Goal: Task Accomplishment & Management: Use online tool/utility

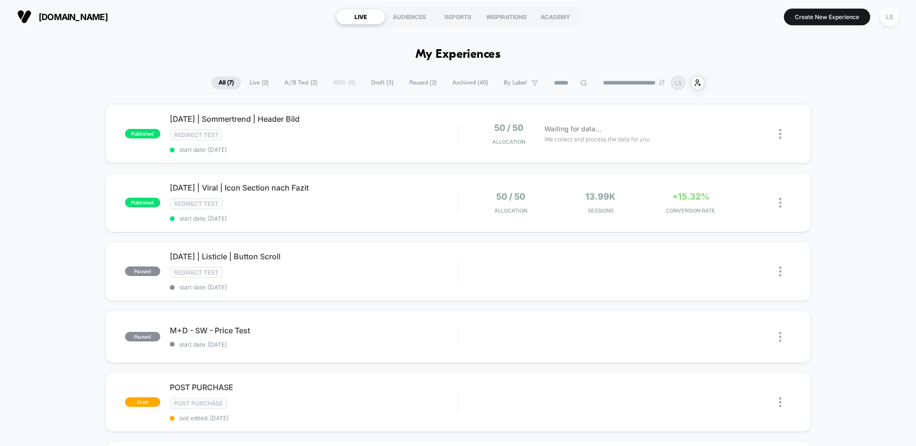
click at [269, 125] on div "[DATE] | Sommertrend | Header Bild Click to edit experience details Click to ed…" at bounding box center [314, 133] width 288 height 39
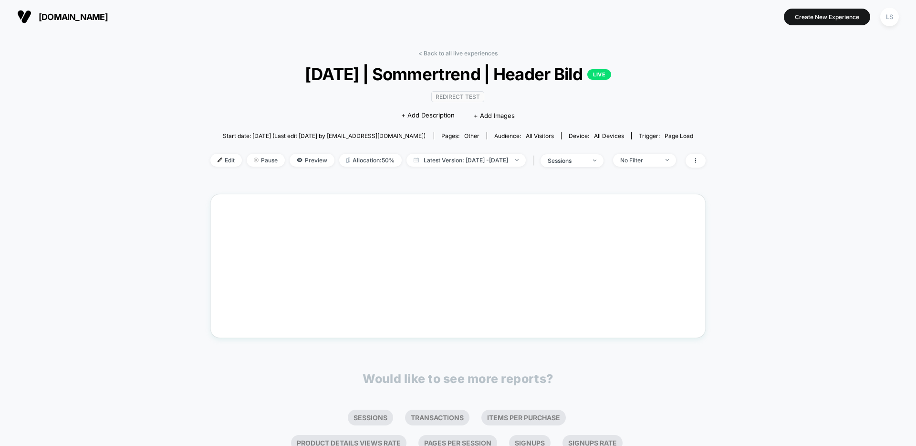
click at [130, 144] on div "< Back to all live experiences [DATE] | Sommertrend | Header Bild LIVE Redirect…" at bounding box center [458, 283] width 916 height 501
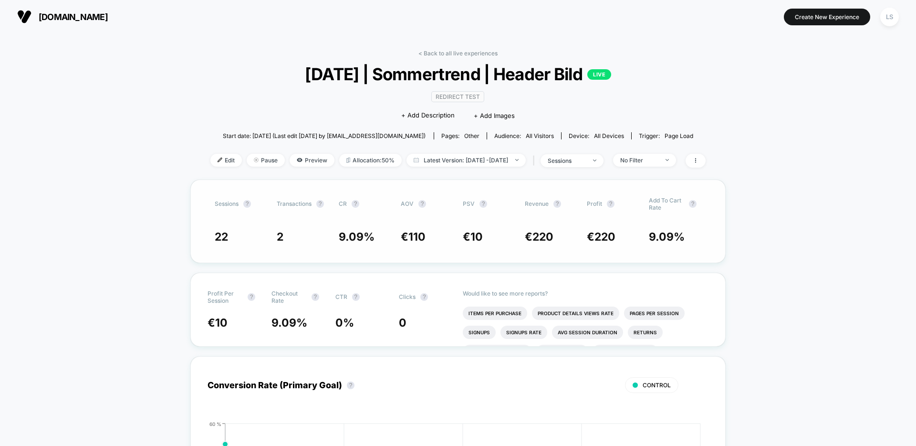
drag, startPoint x: 211, startPoint y: 238, endPoint x: 253, endPoint y: 238, distance: 42.0
click at [249, 238] on div "Sessions ? Transactions ? CR ? AOV ? PSV ? Revenue ? Profit ? Add To Cart Rate …" at bounding box center [457, 220] width 535 height 83
click at [253, 238] on span "22" at bounding box center [241, 236] width 52 height 13
drag, startPoint x: 480, startPoint y: 98, endPoint x: 396, endPoint y: 98, distance: 84.0
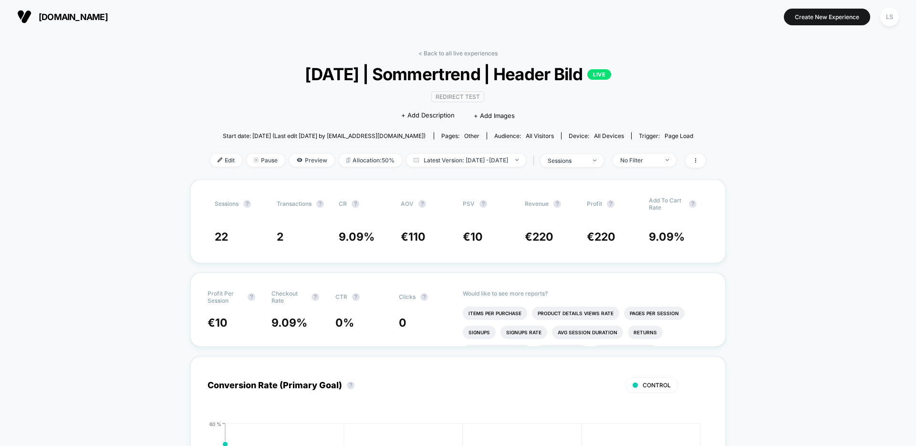
click at [399, 98] on div "Redirect Test Click to edit experience details + Add Description + Add Images" at bounding box center [458, 105] width 297 height 43
click at [396, 98] on div "Redirect Test Click to edit experience details + Add Description + Add Images" at bounding box center [458, 105] width 297 height 43
click at [218, 160] on img at bounding box center [220, 159] width 5 height 5
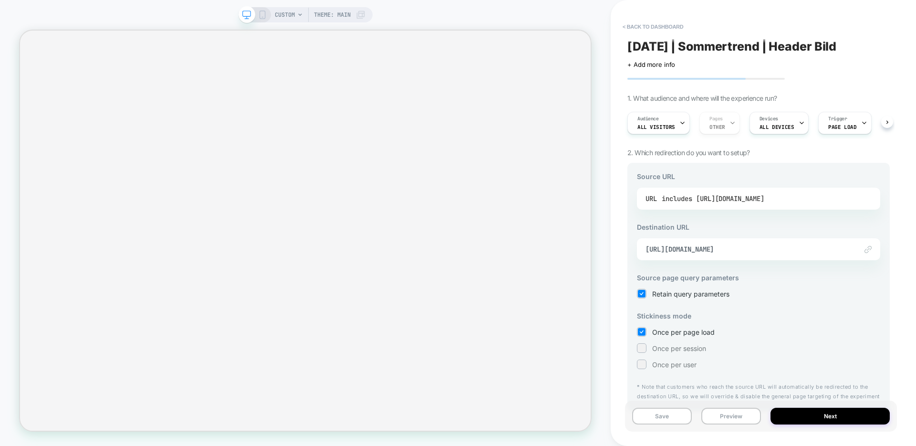
click at [764, 194] on div "includes [URL][DOMAIN_NAME]" at bounding box center [713, 198] width 103 height 14
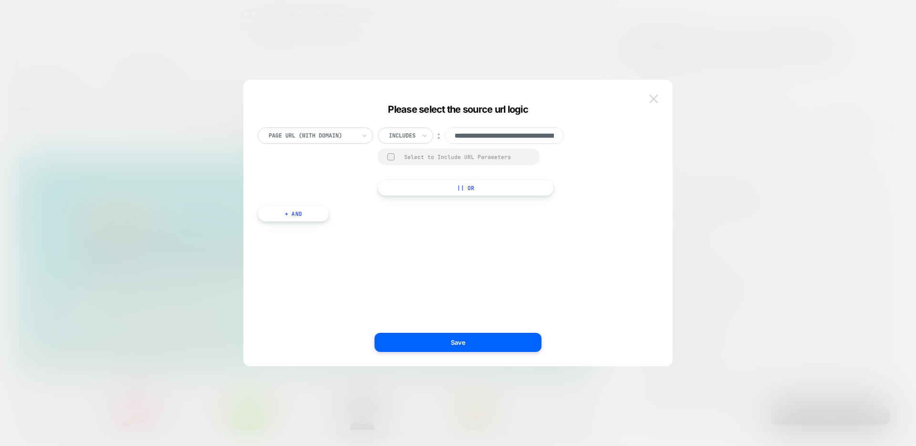
click at [654, 98] on img at bounding box center [653, 98] width 9 height 8
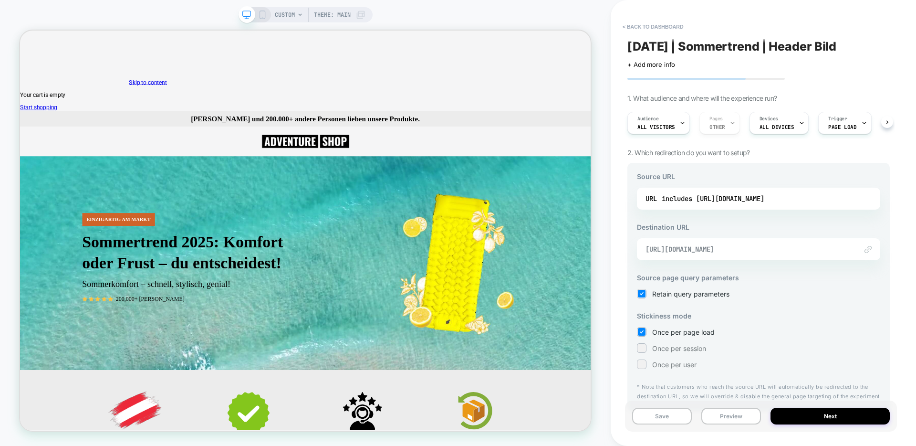
click at [821, 253] on span "[URL][DOMAIN_NAME]" at bounding box center [746, 249] width 202 height 9
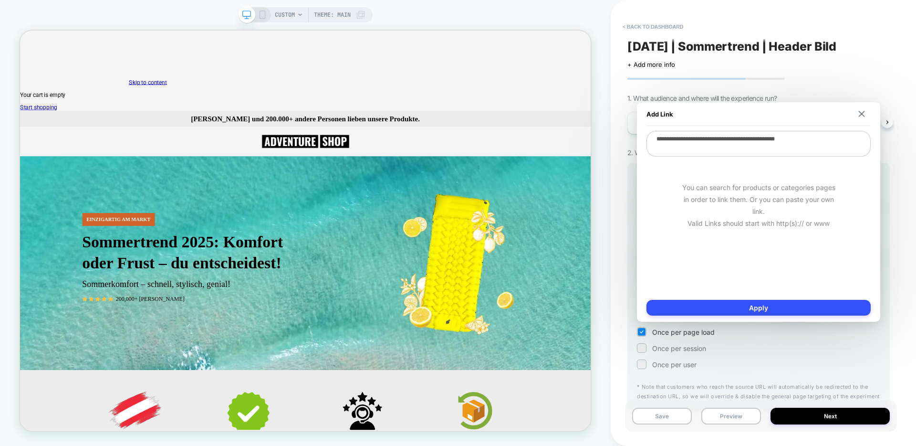
click at [758, 138] on textarea "**********" at bounding box center [758, 144] width 224 height 26
click at [605, 271] on div "CUSTOM Theme: MAIN" at bounding box center [305, 223] width 611 height 426
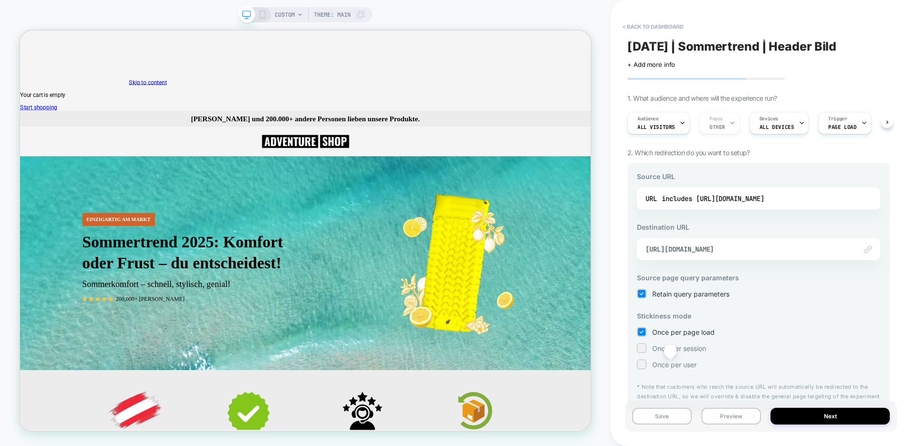
click at [670, 364] on span "Once per user" at bounding box center [674, 364] width 44 height 8
click at [829, 415] on button "Next" at bounding box center [829, 415] width 119 height 17
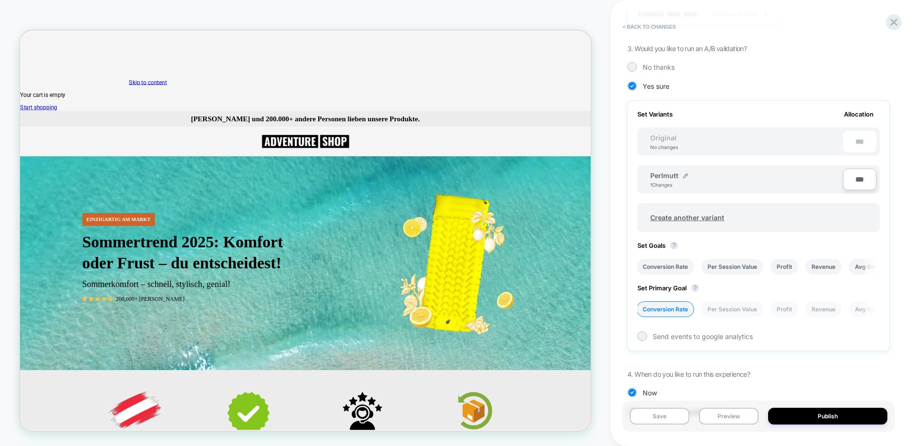
scroll to position [218, 0]
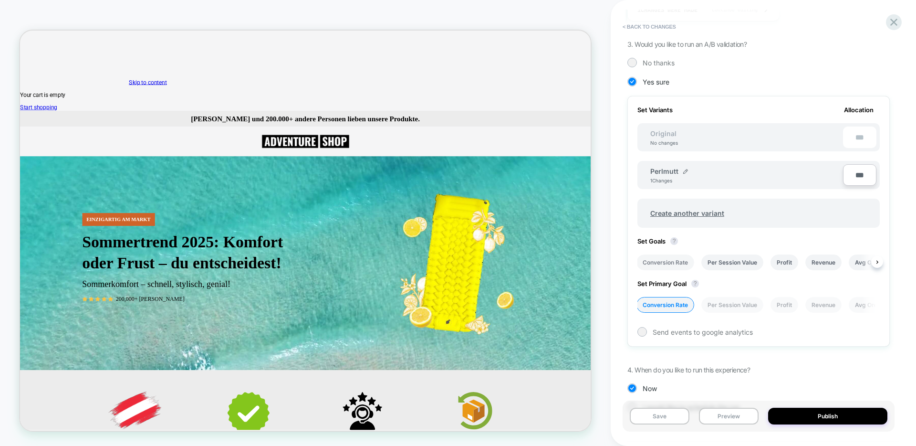
click at [673, 261] on li "Conversion Rate" at bounding box center [665, 262] width 58 height 16
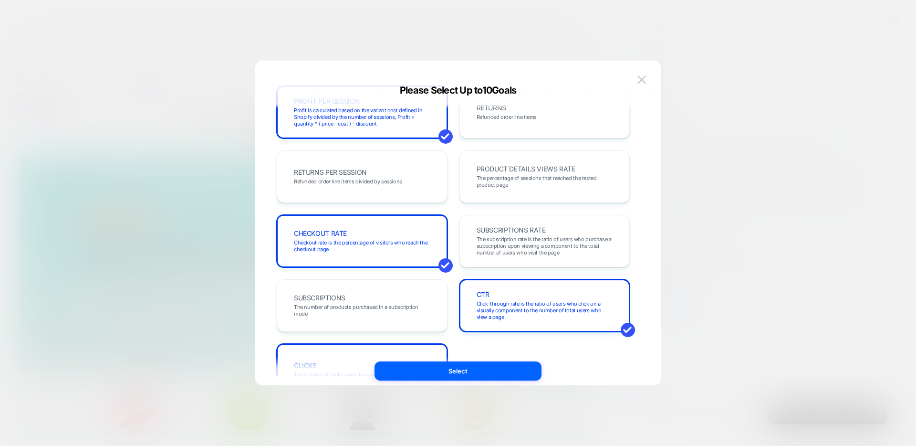
scroll to position [329, 0]
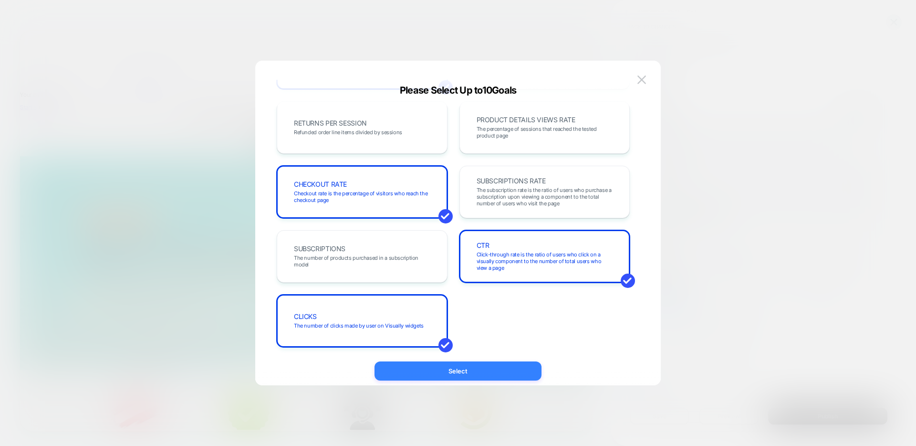
click at [480, 365] on button "Select" at bounding box center [457, 370] width 167 height 19
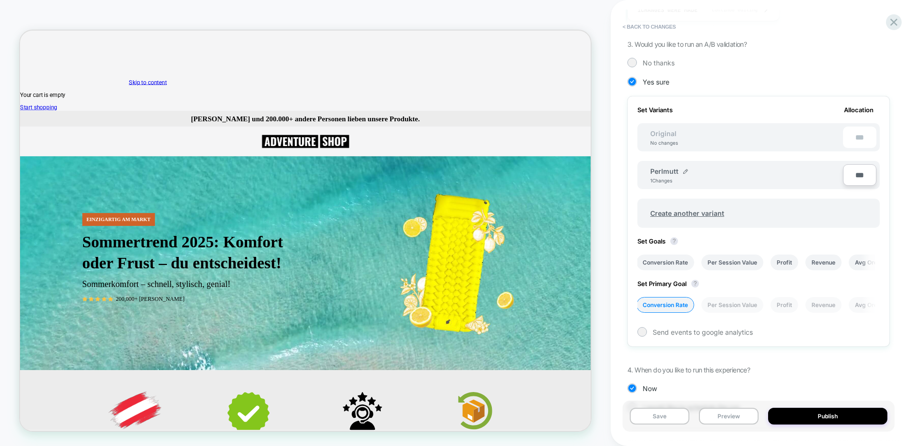
scroll to position [247, 0]
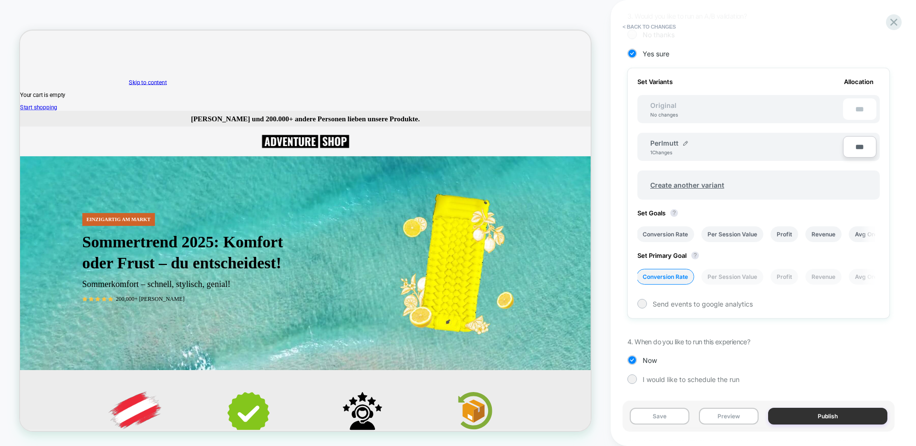
click at [829, 412] on button "Publish" at bounding box center [827, 415] width 119 height 17
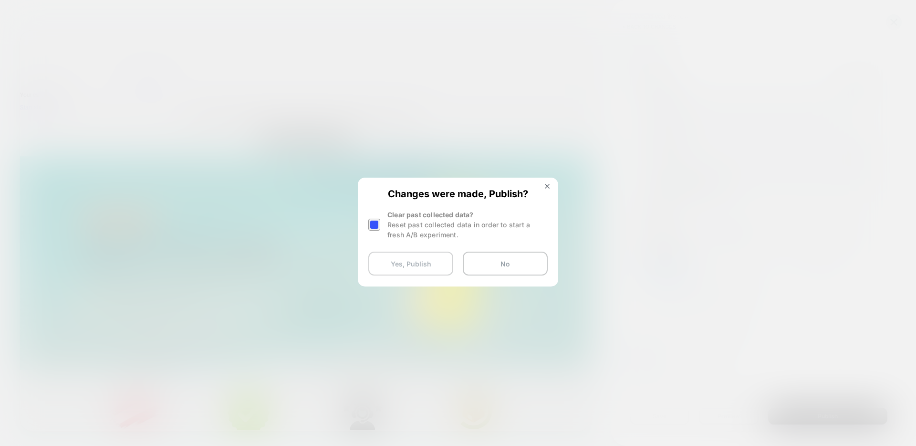
click at [424, 259] on button "Yes, Publish" at bounding box center [410, 263] width 85 height 24
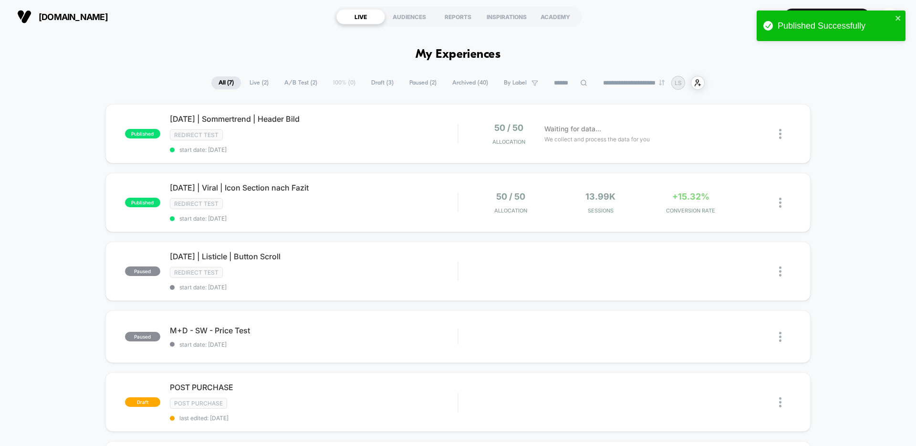
drag, startPoint x: 256, startPoint y: 120, endPoint x: 213, endPoint y: 121, distance: 42.9
click at [213, 121] on span "[DATE] | Sommertrend | Header Bild Click to edit experience details" at bounding box center [314, 119] width 288 height 10
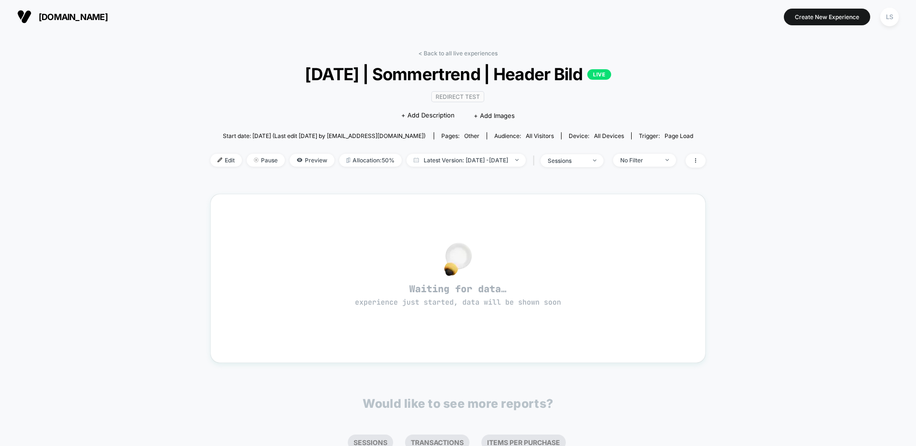
click at [448, 77] on span "[DATE] | Sommertrend | Header Bild LIVE" at bounding box center [458, 74] width 446 height 20
copy span "Sommertrend"
